Goal: Task Accomplishment & Management: Use online tool/utility

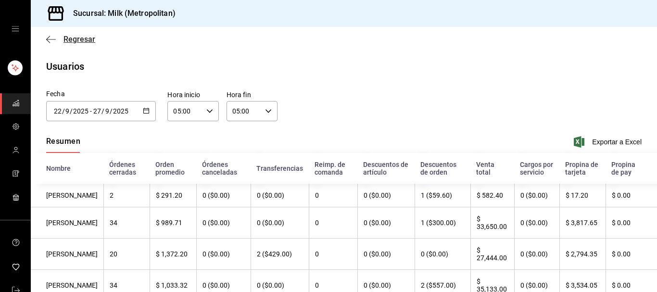
click at [47, 39] on icon "button" at bounding box center [48, 39] width 4 height 7
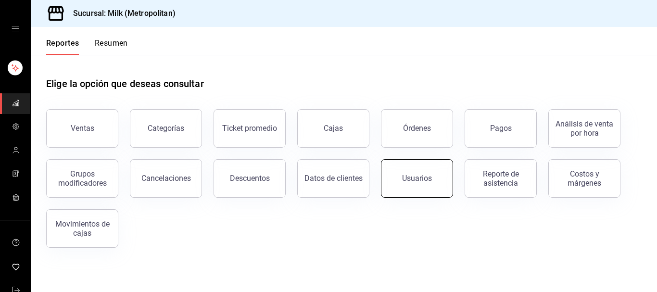
click at [423, 167] on button "Usuarios" at bounding box center [417, 178] width 72 height 38
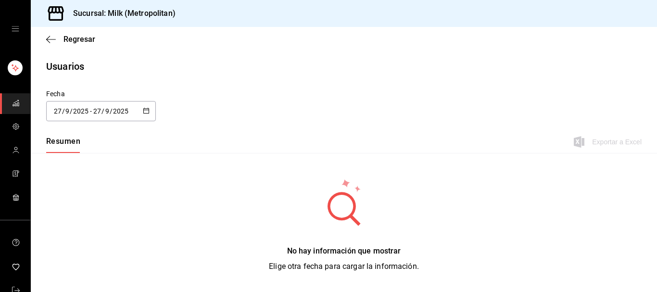
click at [142, 110] on div "[DATE] [DATE] - [DATE] [DATE]" at bounding box center [101, 111] width 110 height 20
click at [69, 146] on li "Hoy" at bounding box center [91, 142] width 91 height 22
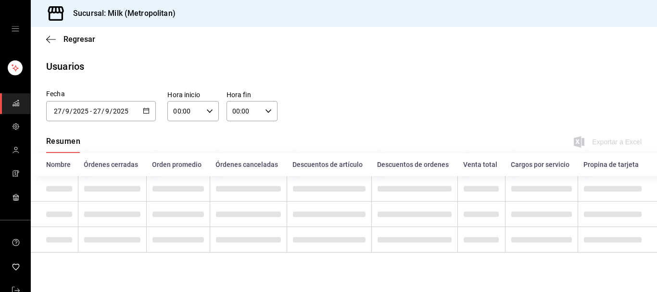
click at [209, 111] on icon "button" at bounding box center [209, 111] width 7 height 7
click at [179, 157] on span "05" at bounding box center [181, 153] width 10 height 8
type input "05:00"
click at [270, 107] on div at bounding box center [328, 146] width 657 height 292
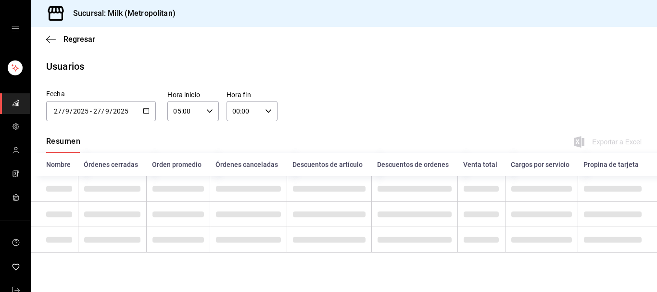
click at [270, 109] on icon "button" at bounding box center [268, 111] width 7 height 7
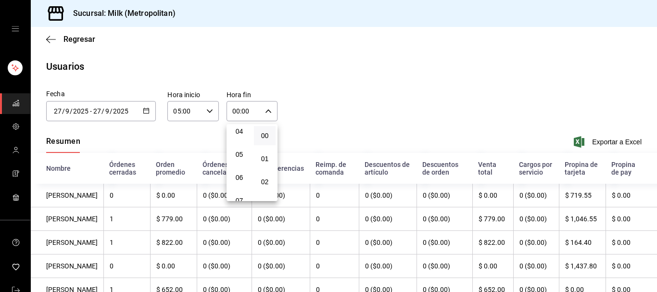
scroll to position [98, 0]
click at [237, 160] on button "05" at bounding box center [239, 152] width 22 height 19
type input "05:00"
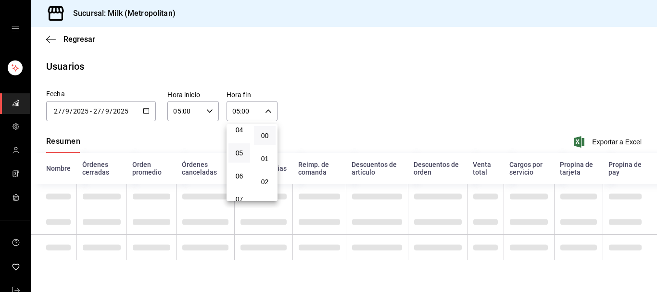
click at [352, 81] on div at bounding box center [328, 146] width 657 height 292
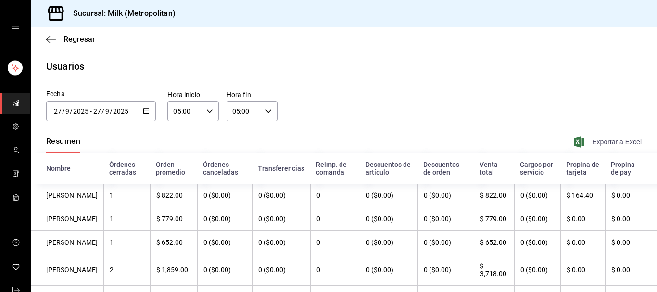
click at [624, 142] on span "Exportar a Excel" at bounding box center [609, 142] width 66 height 12
click at [328, 118] on div "Fecha [DATE] [DATE] - [DATE] [DATE] Hora inicio 05:00 Hora inicio Hora fin 05:0…" at bounding box center [344, 111] width 626 height 44
click at [144, 109] on icon "button" at bounding box center [146, 110] width 7 height 7
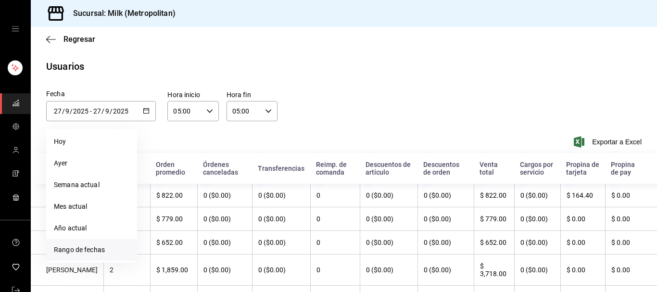
click at [87, 248] on li "Rango de fechas" at bounding box center [91, 250] width 91 height 22
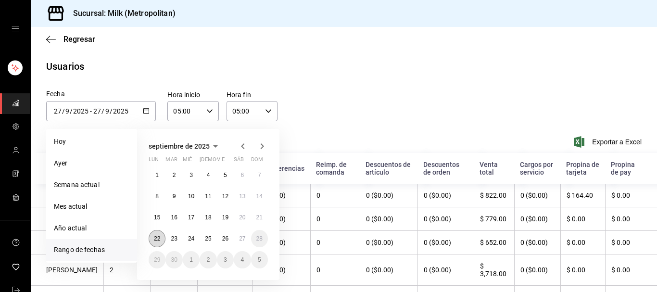
click at [150, 236] on button "22" at bounding box center [157, 238] width 17 height 17
click at [247, 238] on button "27" at bounding box center [242, 238] width 17 height 17
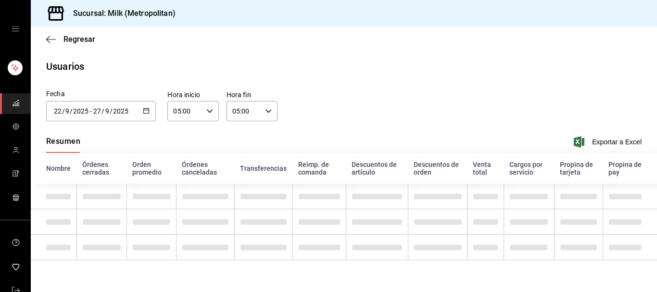
type input "[DATE]"
type input "22"
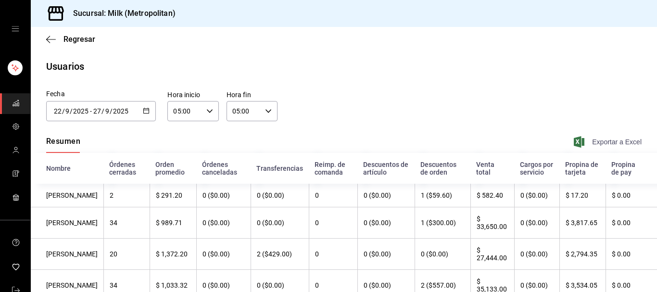
click at [607, 143] on span "Exportar a Excel" at bounding box center [609, 142] width 66 height 12
click at [141, 108] on div "[DATE] [DATE] - [DATE] [DATE]" at bounding box center [101, 111] width 110 height 20
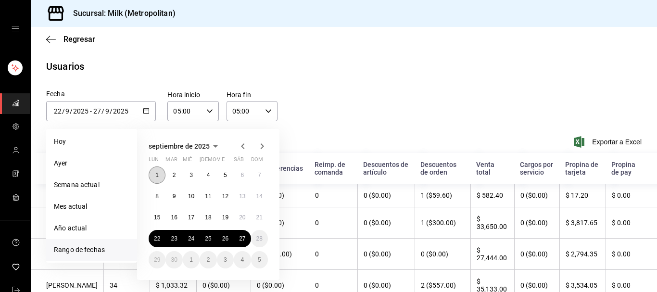
click at [156, 178] on button "1" at bounding box center [157, 174] width 17 height 17
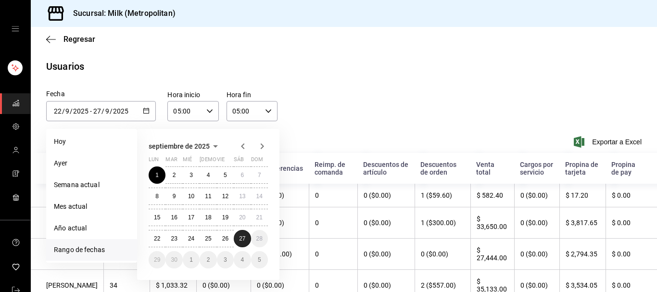
click at [245, 241] on abbr "27" at bounding box center [242, 238] width 6 height 7
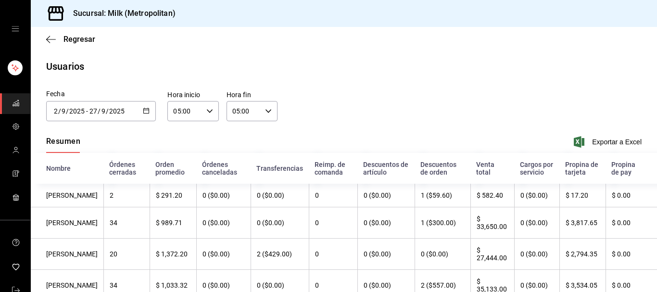
type input "[DATE]"
type input "1"
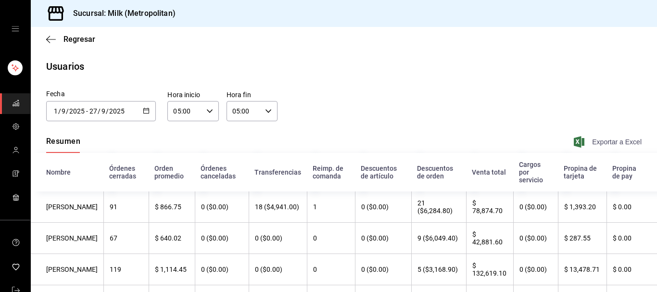
click at [607, 146] on span "Exportar a Excel" at bounding box center [609, 142] width 66 height 12
click at [54, 43] on icon "button" at bounding box center [51, 39] width 10 height 9
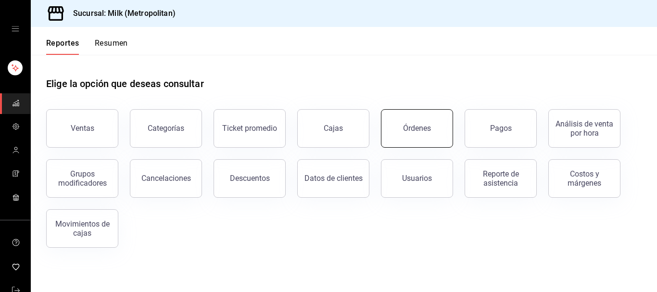
click at [402, 124] on button "Órdenes" at bounding box center [417, 128] width 72 height 38
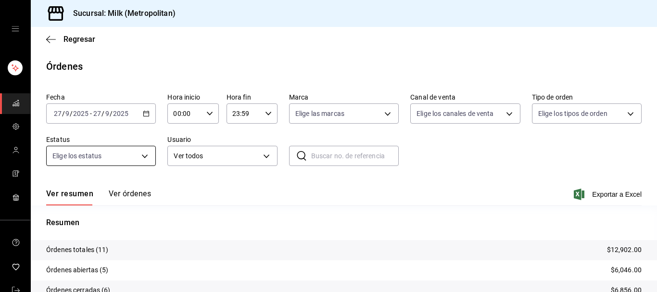
click at [144, 152] on body "Sucursal: Milk (Metropolitan) Regresar Órdenes Fecha [DATE] [DATE] - [DATE] [DA…" at bounding box center [328, 146] width 657 height 292
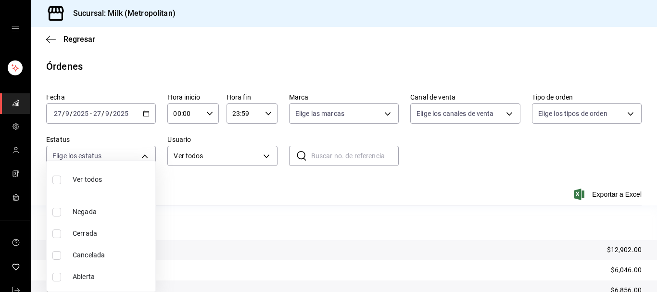
click at [148, 117] on div at bounding box center [328, 146] width 657 height 292
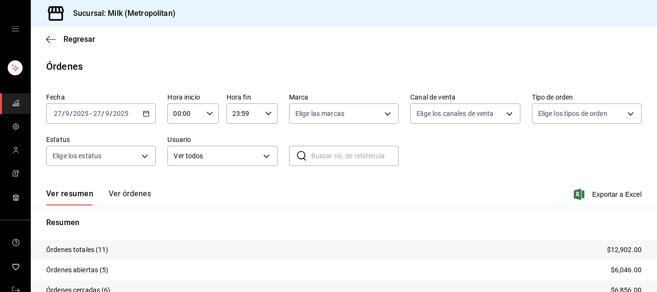
click at [148, 117] on div "[DATE] [DATE] - [DATE] [DATE]" at bounding box center [101, 113] width 110 height 20
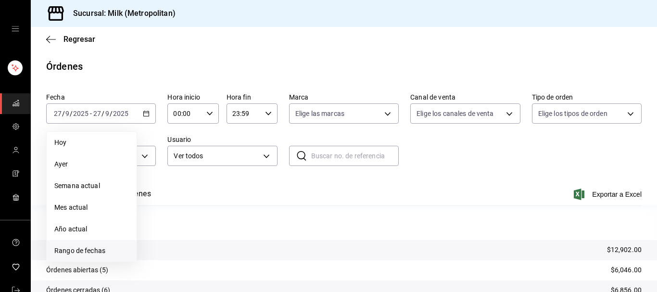
click at [77, 243] on li "Rango de fechas" at bounding box center [92, 251] width 90 height 22
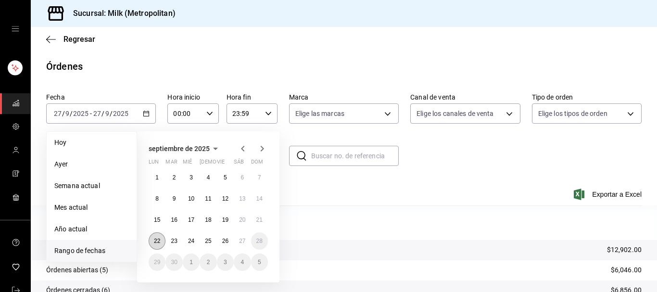
click at [158, 246] on button "22" at bounding box center [157, 240] width 17 height 17
click at [247, 241] on button "27" at bounding box center [242, 240] width 17 height 17
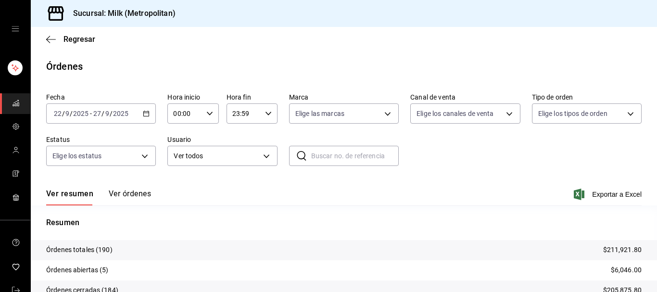
click at [213, 114] on div "00:00 Hora inicio" at bounding box center [192, 113] width 51 height 20
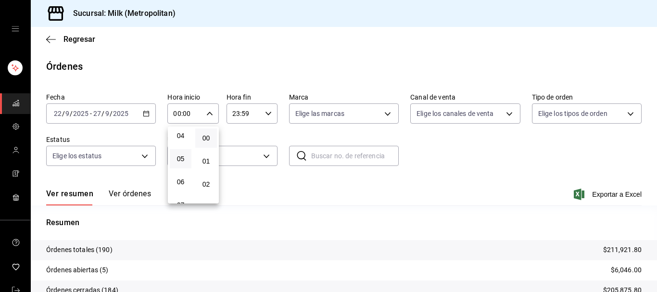
scroll to position [98, 0]
click at [179, 163] on button "05" at bounding box center [181, 155] width 22 height 19
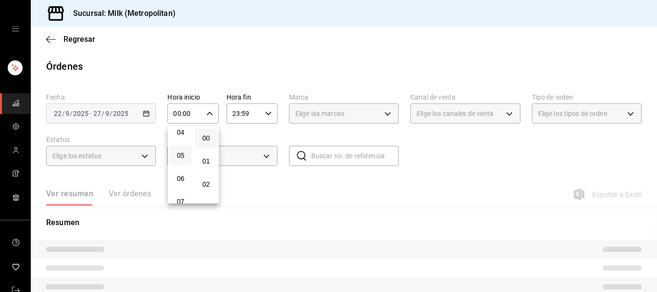
type input "05:00"
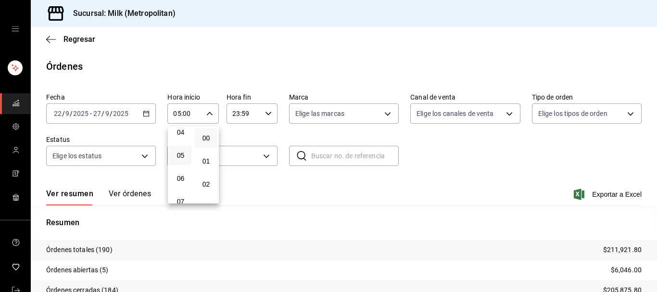
click at [270, 112] on div at bounding box center [328, 146] width 657 height 292
click at [270, 112] on div "00 01 02 03 04 05 06 07 08 09 10 11 12 13 14 15 16 17 18 19 20 21 22 23 00 01 0…" at bounding box center [328, 147] width 657 height 289
click at [270, 112] on icon "button" at bounding box center [268, 113] width 7 height 7
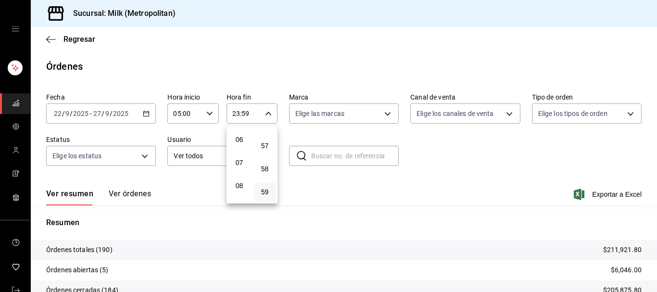
scroll to position [57, 0]
click at [240, 196] on span "05" at bounding box center [239, 197] width 10 height 8
click at [268, 136] on span "00" at bounding box center [265, 138] width 10 height 8
type input "05:00"
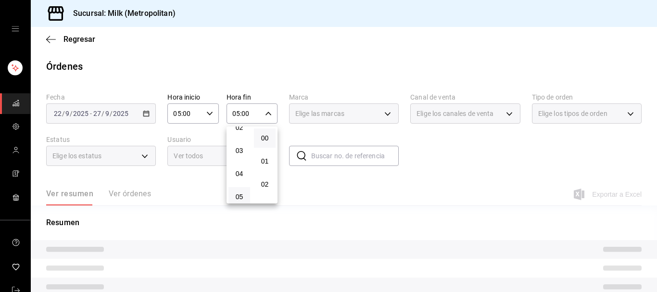
click at [254, 88] on div at bounding box center [328, 146] width 657 height 292
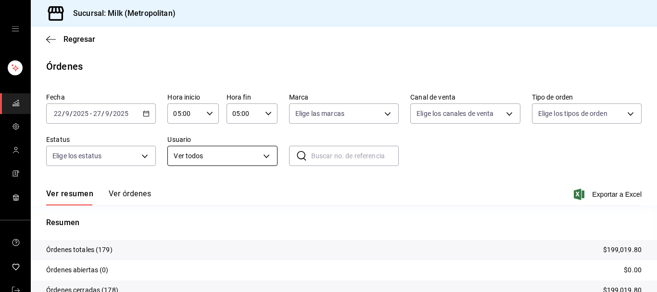
click at [267, 154] on body "Sucursal: Milk (Metropolitan) Regresar Órdenes Fecha [DATE] [DATE] - [DATE] [DA…" at bounding box center [328, 146] width 657 height 292
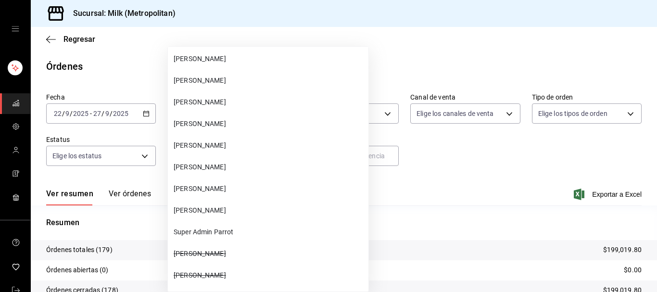
scroll to position [39840, 0]
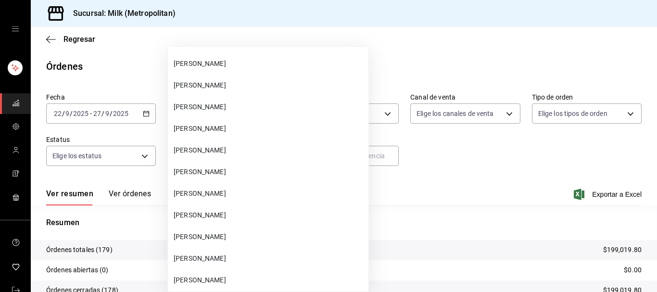
click at [221, 172] on span "[PERSON_NAME]" at bounding box center [269, 172] width 191 height 10
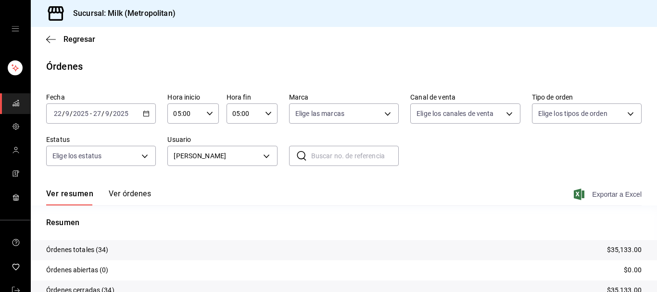
click at [606, 190] on span "Exportar a Excel" at bounding box center [609, 195] width 66 height 12
click at [263, 157] on body "Sucursal: Milk (Metropolitan) Regresar Órdenes Fecha [DATE] [DATE] - [DATE] [DA…" at bounding box center [328, 146] width 657 height 292
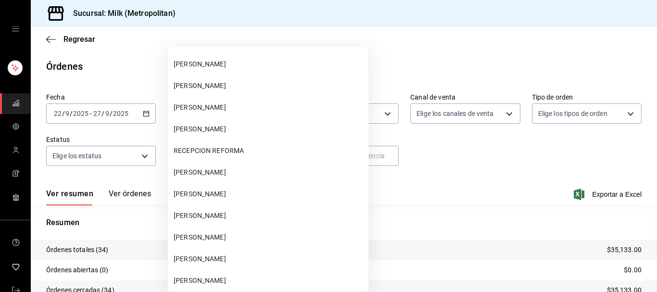
scroll to position [3136, 0]
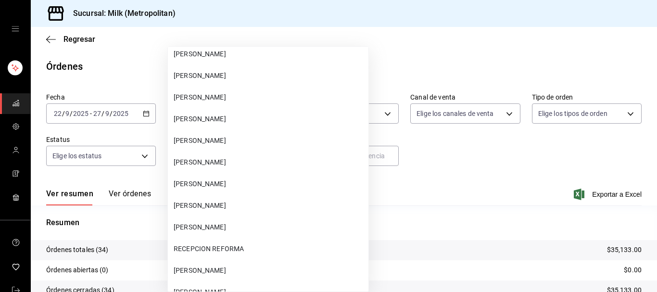
click at [274, 78] on span "[PERSON_NAME]" at bounding box center [269, 76] width 191 height 10
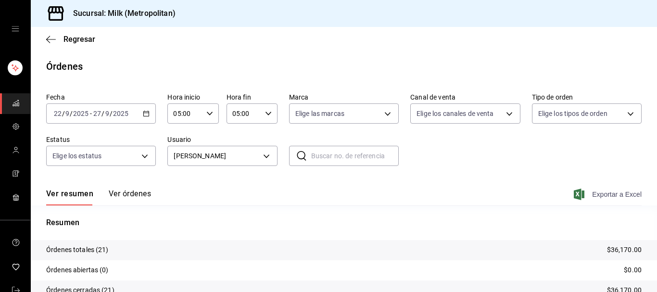
click at [609, 197] on span "Exportar a Excel" at bounding box center [609, 195] width 66 height 12
click at [268, 158] on body "Sucursal: Milk (Metropolitan) Regresar Órdenes Fecha [DATE] [DATE] - [DATE] [DA…" at bounding box center [328, 146] width 657 height 292
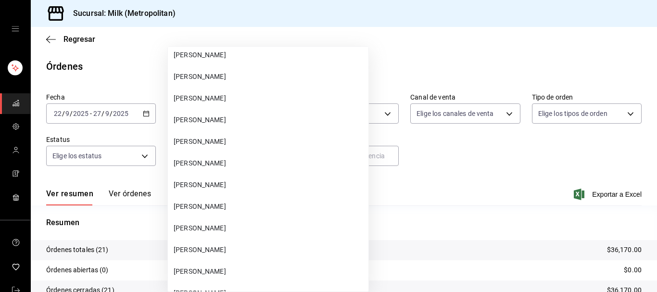
scroll to position [39889, 0]
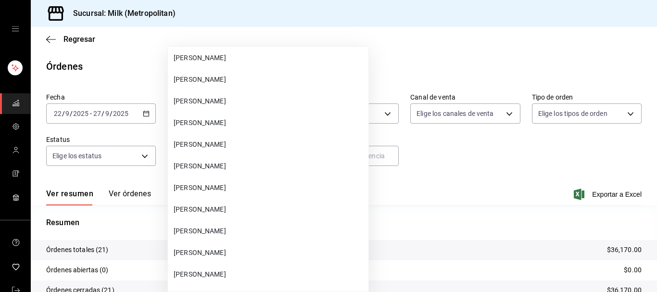
click at [209, 146] on span "[PERSON_NAME]" at bounding box center [269, 145] width 191 height 10
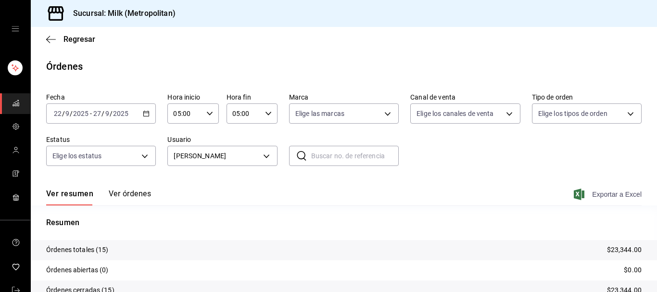
click at [616, 193] on span "Exportar a Excel" at bounding box center [609, 195] width 66 height 12
click at [267, 156] on body "Sucursal: Milk (Metropolitan) Regresar Órdenes Fecha [DATE] [DATE] - [DATE] [DA…" at bounding box center [328, 146] width 657 height 292
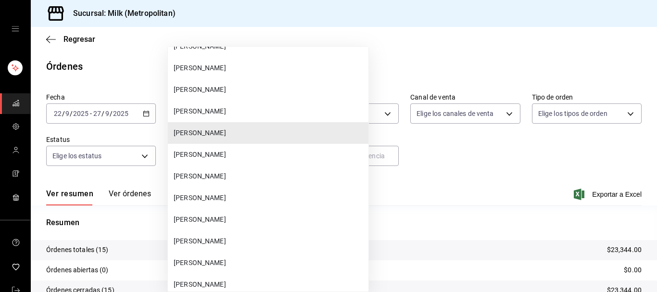
scroll to position [39914, 0]
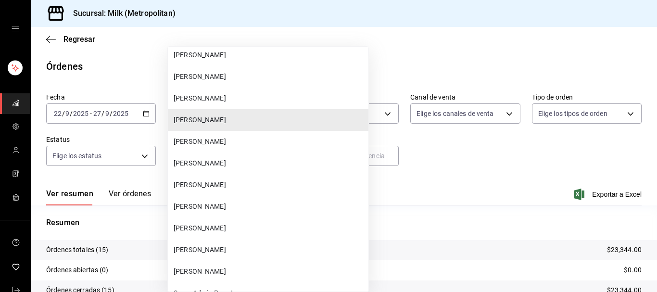
click at [206, 202] on span "[PERSON_NAME]" at bounding box center [269, 207] width 191 height 10
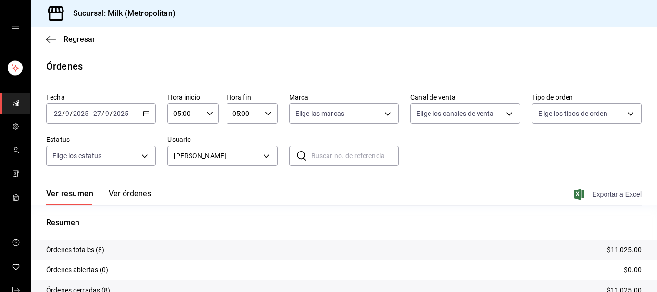
click at [612, 200] on span "Exportar a Excel" at bounding box center [609, 195] width 66 height 12
click at [267, 158] on body "Sucursal: Milk (Metropolitan) Regresar Órdenes Fecha [DATE] [DATE] - [DATE] [DA…" at bounding box center [328, 146] width 657 height 292
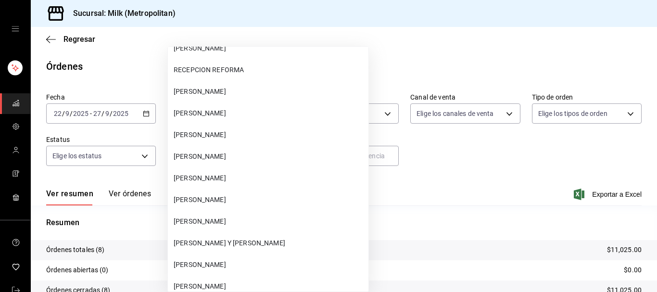
scroll to position [3266, 0]
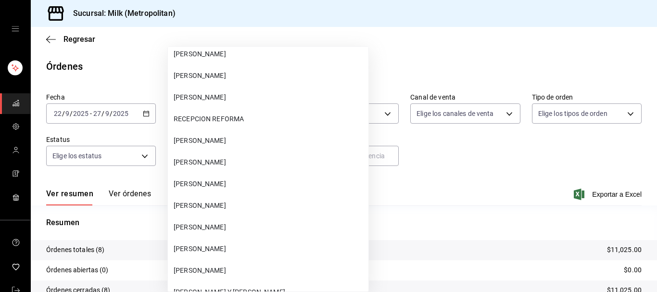
click at [248, 162] on span "[PERSON_NAME]" at bounding box center [269, 162] width 191 height 10
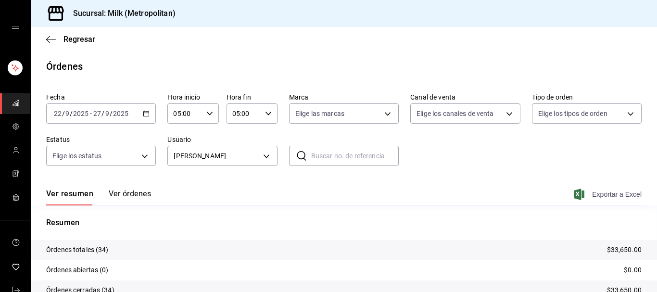
click at [606, 192] on span "Exportar a Excel" at bounding box center [609, 195] width 66 height 12
click at [265, 154] on body "Sucursal: Milk (Metropolitan) Regresar Órdenes Fecha [DATE] [DATE] - [DATE] [DA…" at bounding box center [328, 146] width 657 height 292
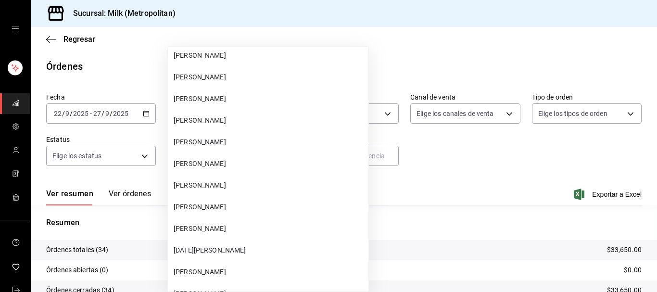
scroll to position [13179, 0]
click at [235, 202] on li "[PERSON_NAME]" at bounding box center [268, 208] width 201 height 22
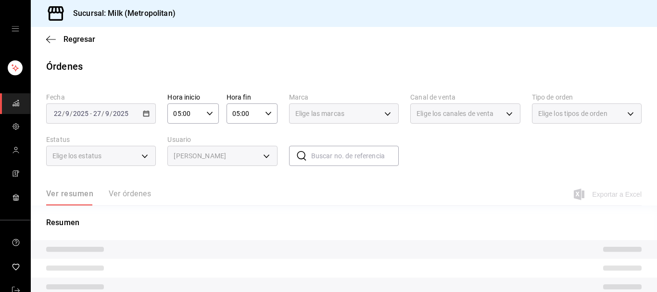
type input "b092b07d-fe37-4d4c-9d73-103fae093ec8"
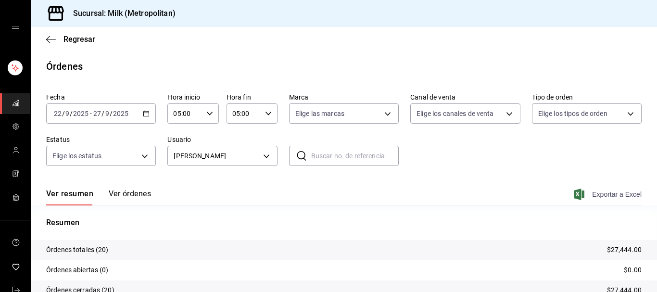
click at [616, 199] on span "Exportar a Excel" at bounding box center [609, 195] width 66 height 12
